Goal: Find specific page/section: Find specific page/section

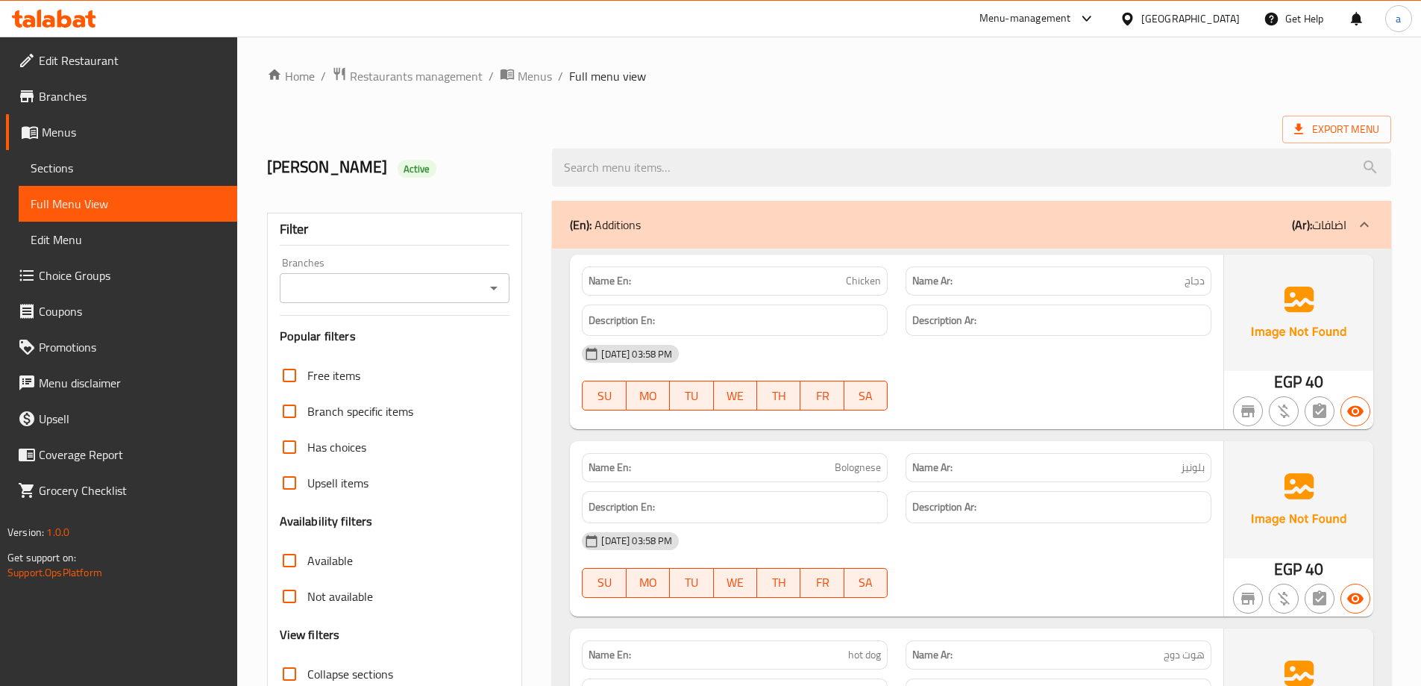
scroll to position [4771, 0]
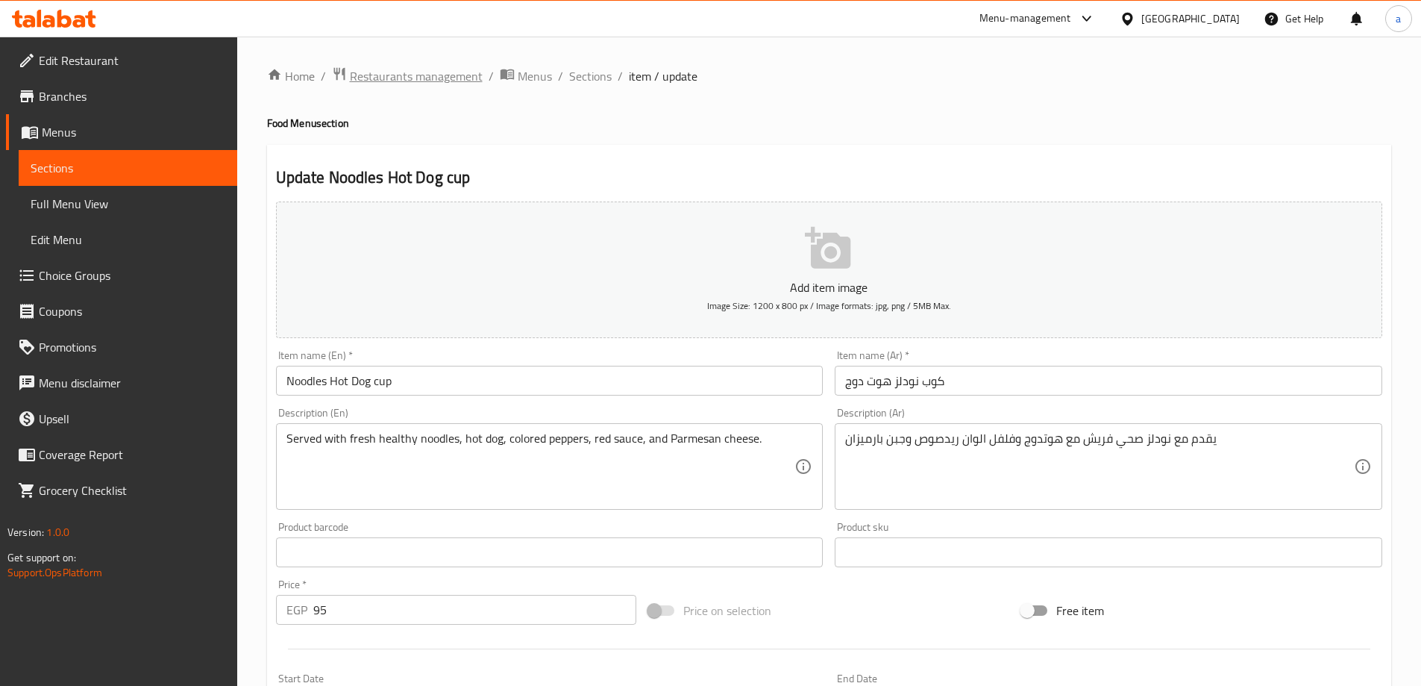
click at [433, 74] on span "Restaurants management" at bounding box center [416, 76] width 133 height 18
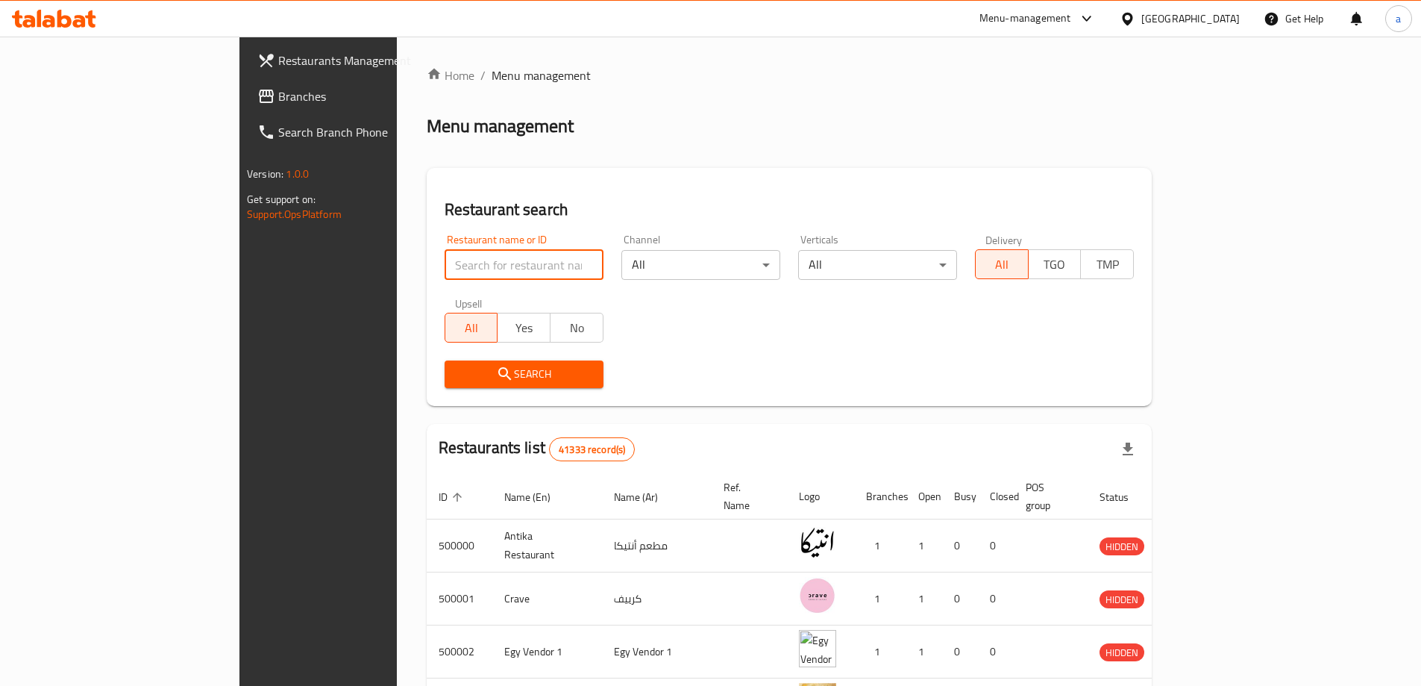
click at [445, 272] on input "search" at bounding box center [524, 265] width 159 height 30
paste input "779071"
type input "779071"
click at [245, 82] on link "Branches" at bounding box center [360, 96] width 231 height 36
